Goal: Task Accomplishment & Management: Complete application form

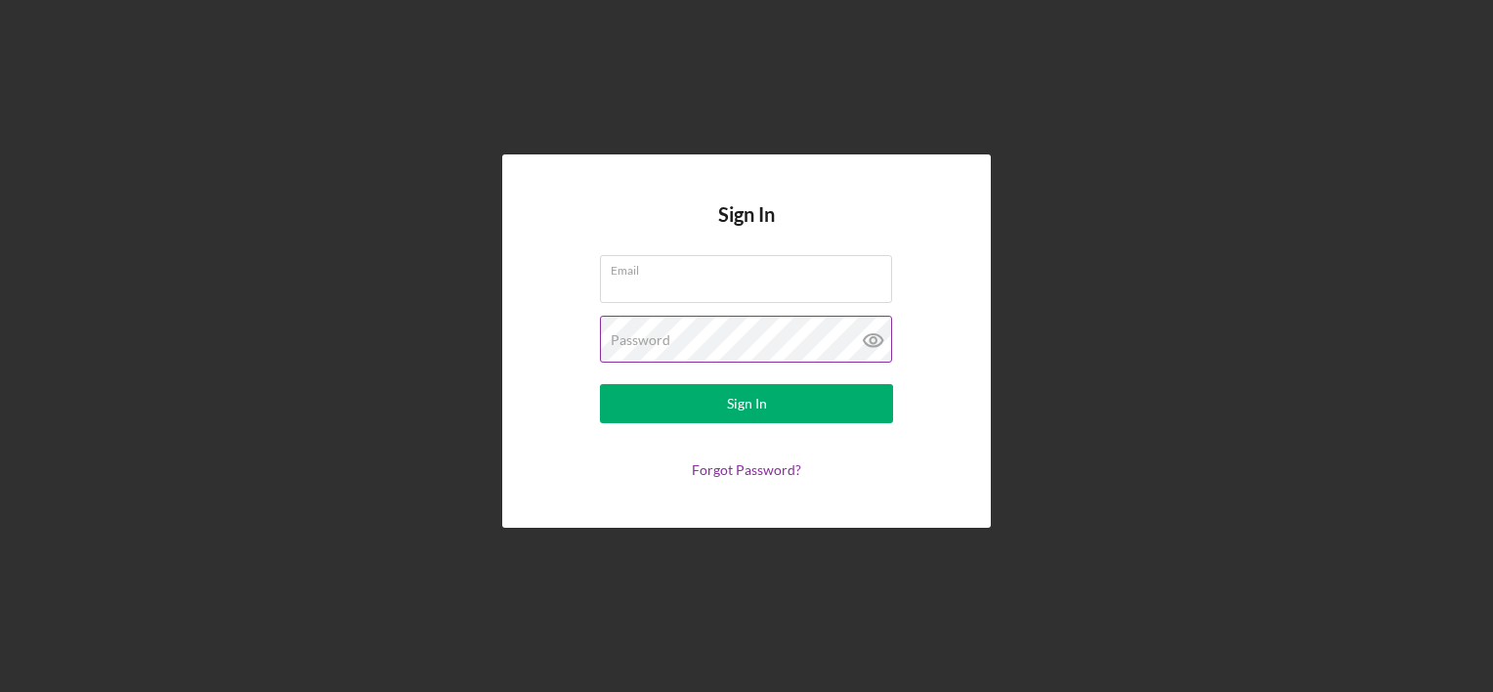
type input "[EMAIL_ADDRESS][DOMAIN_NAME]"
click at [874, 340] on icon at bounding box center [873, 340] width 49 height 49
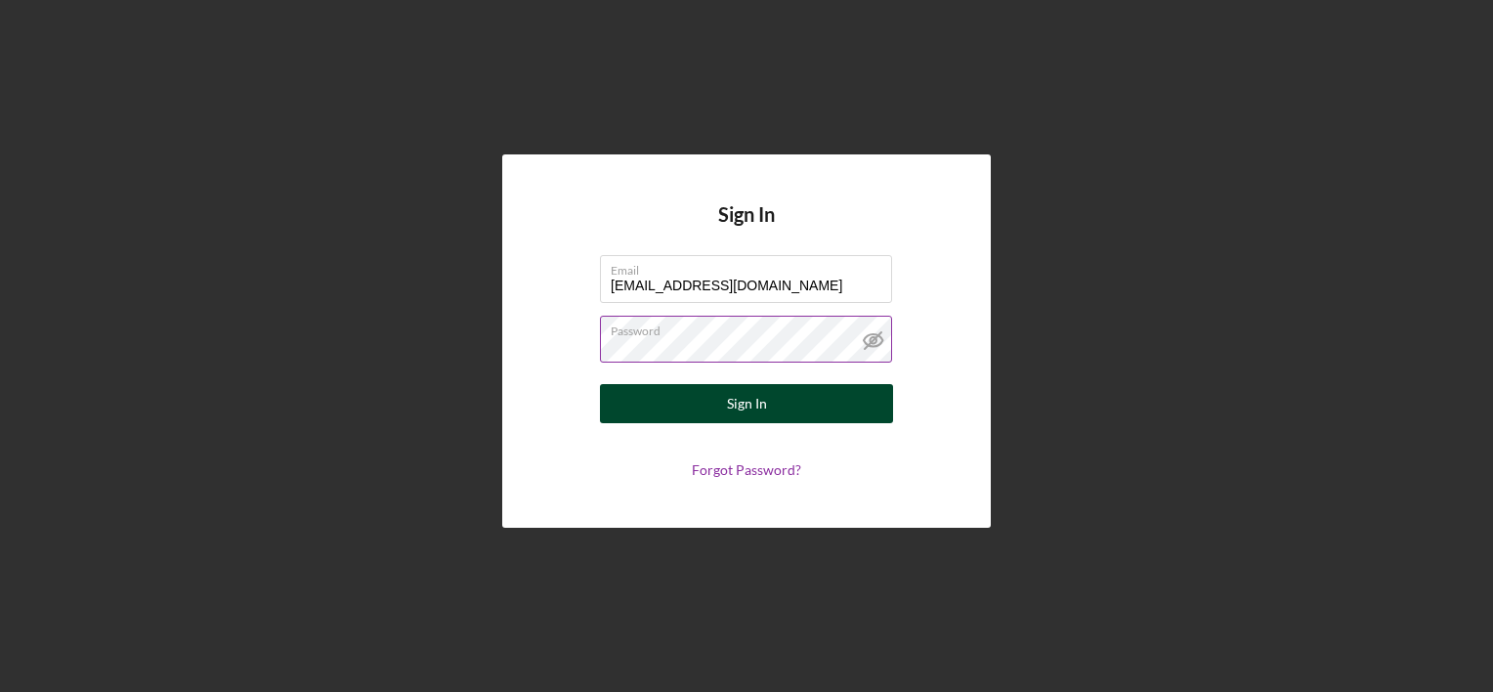
click at [775, 407] on button "Sign In" at bounding box center [746, 403] width 293 height 39
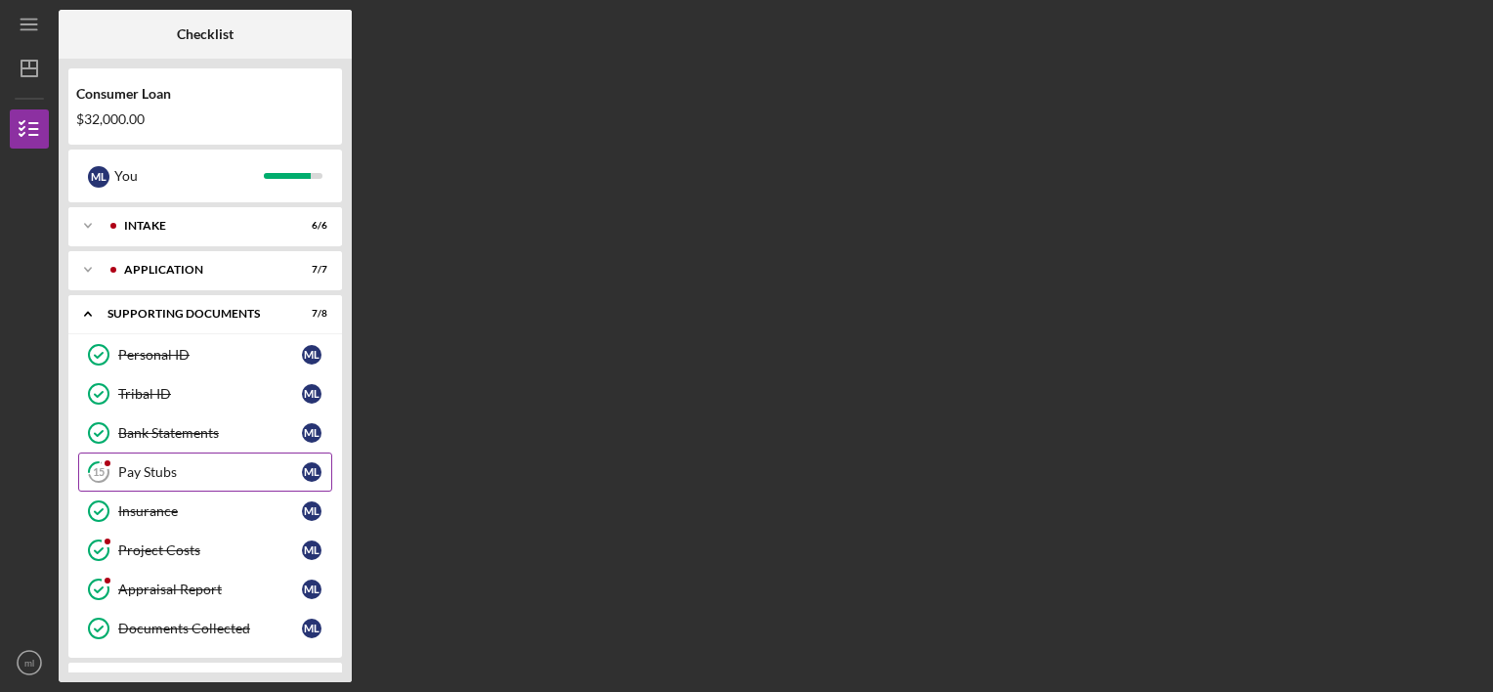
click at [199, 471] on div "Pay Stubs" at bounding box center [210, 472] width 184 height 16
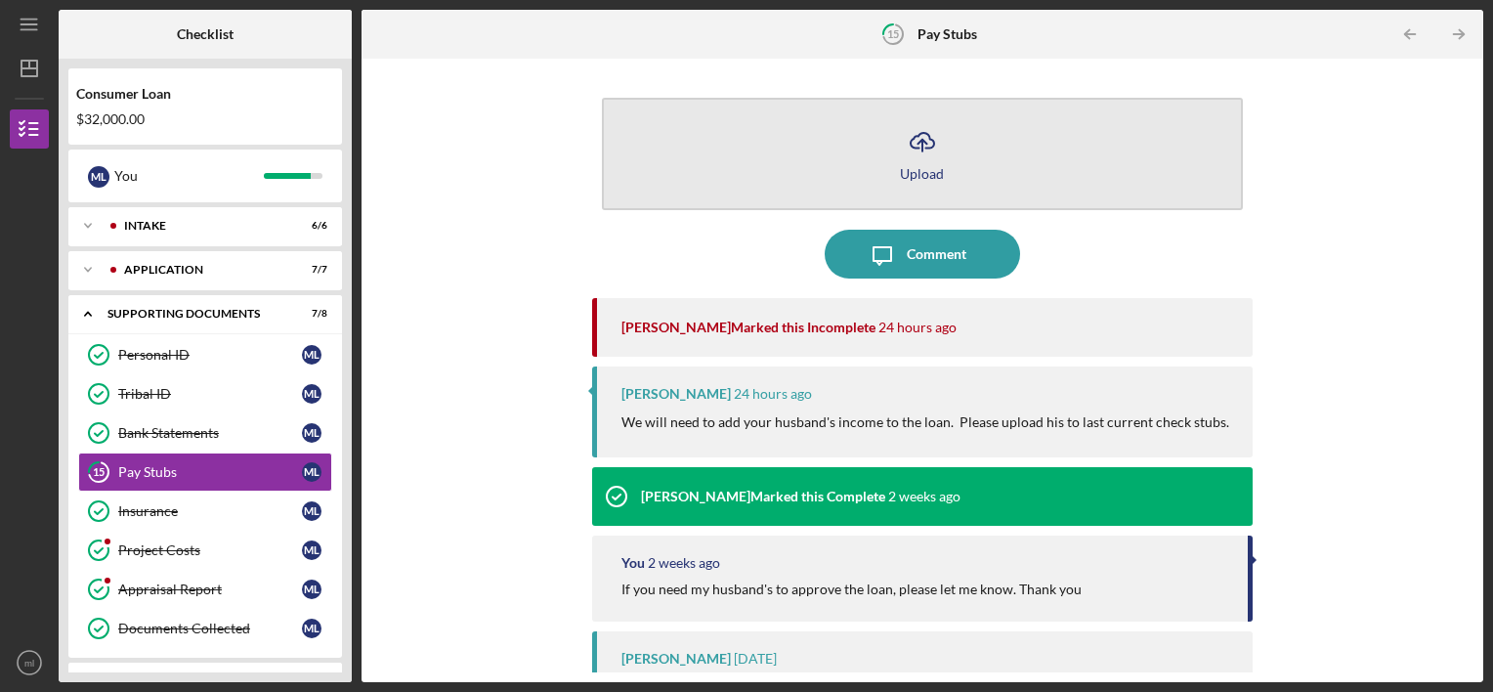
click at [927, 154] on icon "Icon/Upload" at bounding box center [922, 141] width 49 height 49
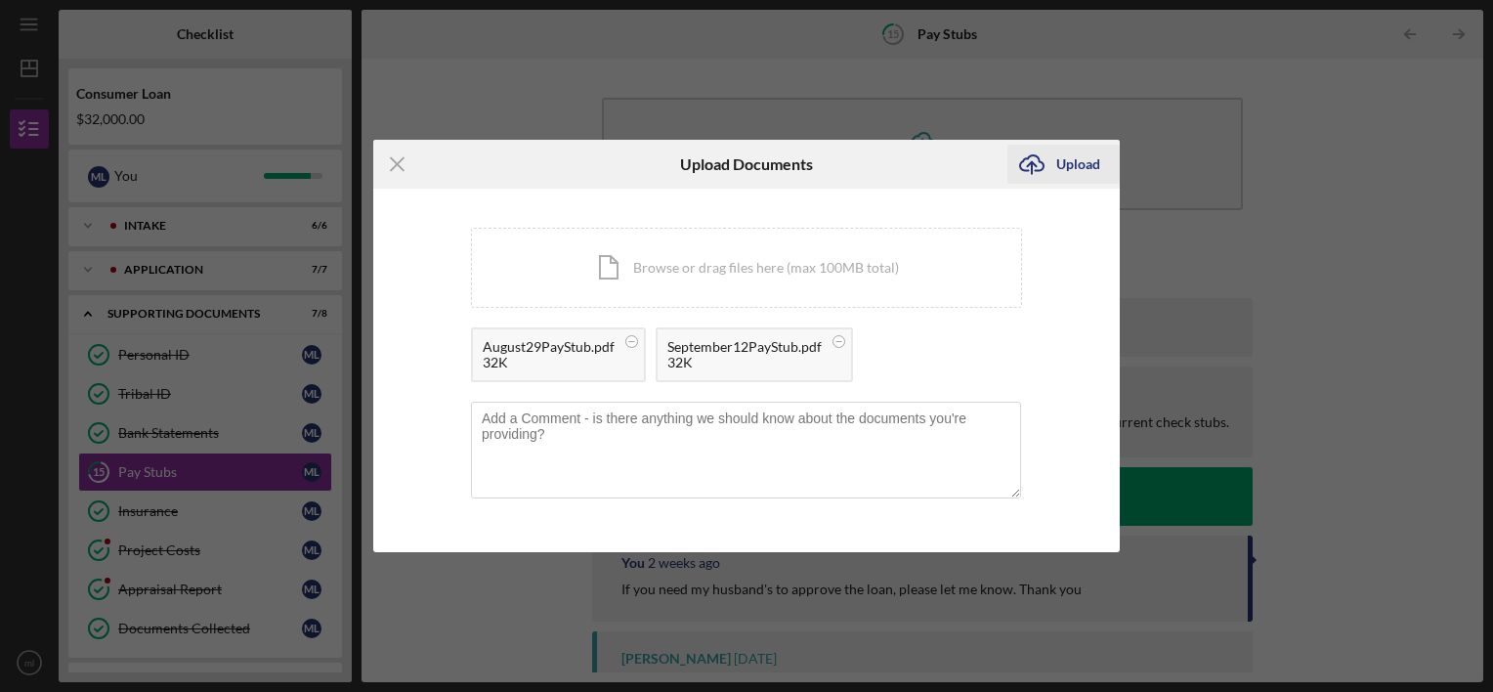
click at [1067, 162] on div "Upload" at bounding box center [1079, 164] width 44 height 39
